Goal: Transaction & Acquisition: Purchase product/service

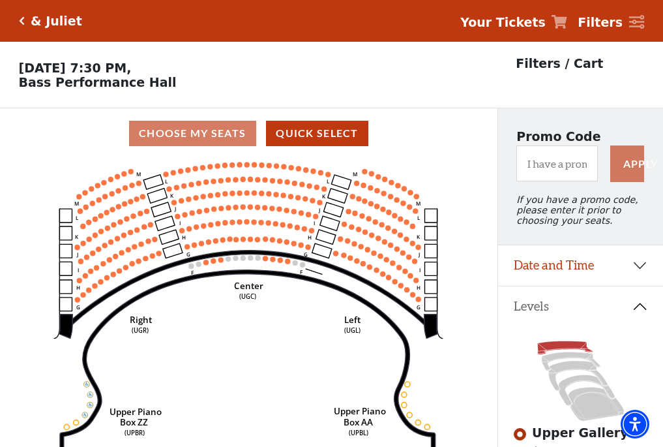
scroll to position [61, 0]
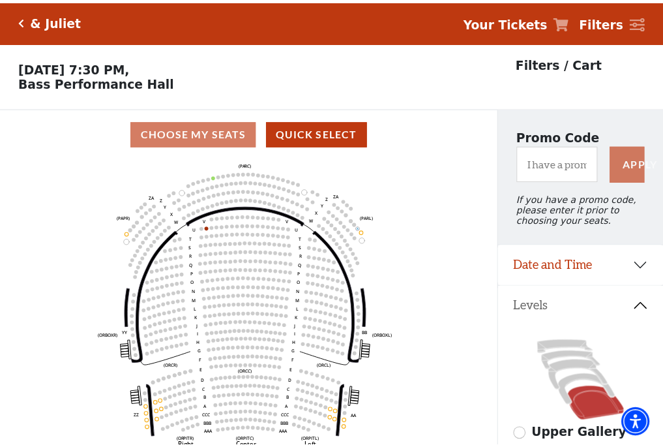
scroll to position [61, 0]
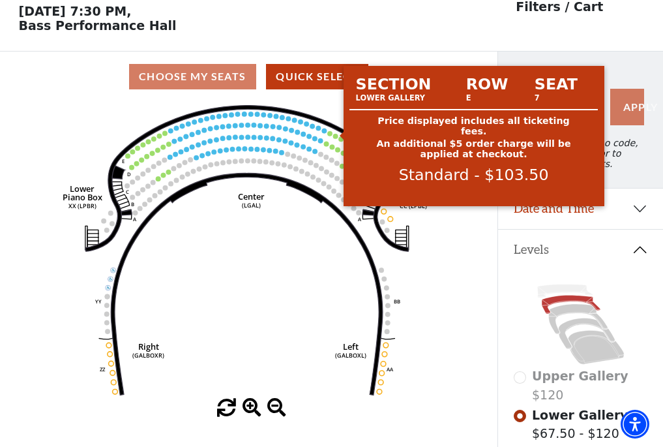
scroll to position [61, 0]
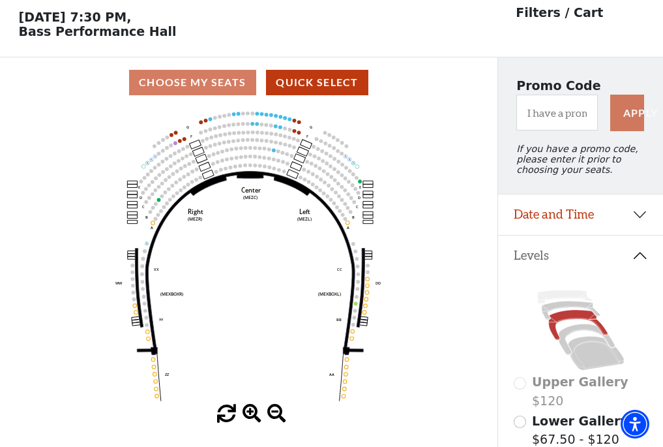
scroll to position [61, 0]
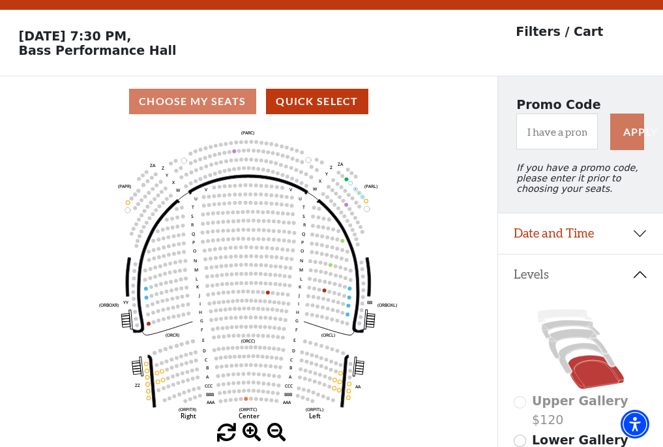
scroll to position [61, 0]
